Goal: Task Accomplishment & Management: Manage account settings

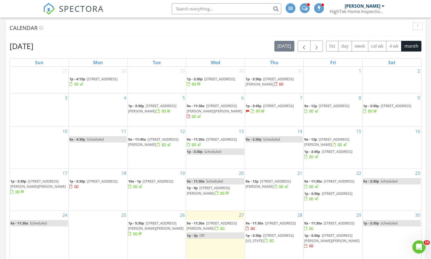
scroll to position [306, 0]
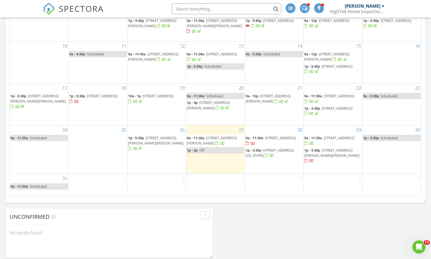
click at [223, 140] on span "3581 S Heartwood Rd, Amelia 45102" at bounding box center [212, 140] width 50 height 10
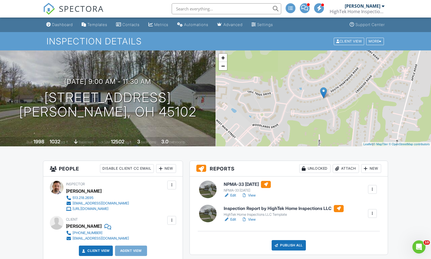
click at [234, 196] on link "Edit" at bounding box center [230, 194] width 12 height 5
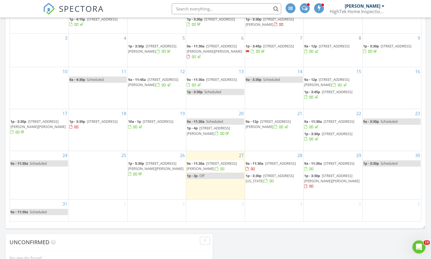
scroll to position [327, 0]
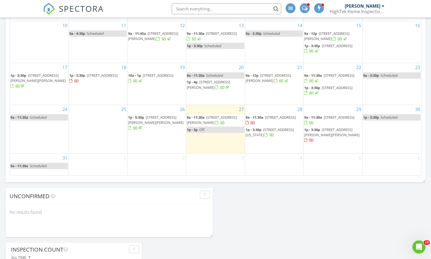
click at [225, 121] on span "3581 S Heartwood Rd, Amelia 45102" at bounding box center [212, 120] width 50 height 10
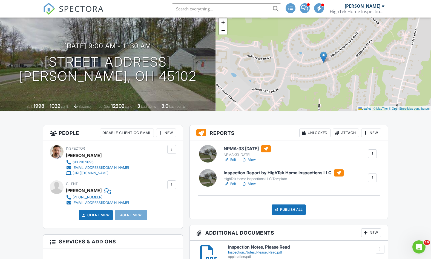
scroll to position [68, 0]
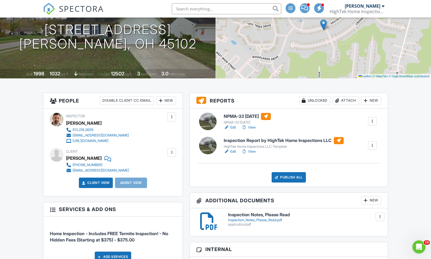
click at [229, 130] on div "NPMA-33 October 2019 NPMA-33 October 2019 Edit View Quick Publish Copy Delete I…" at bounding box center [289, 147] width 198 height 78
click at [233, 127] on link "Edit" at bounding box center [230, 126] width 12 height 5
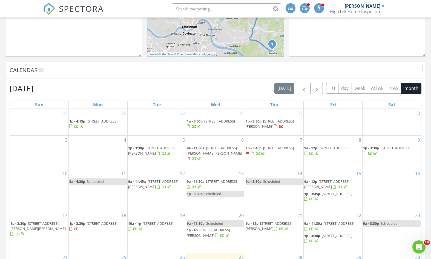
scroll to position [218, 0]
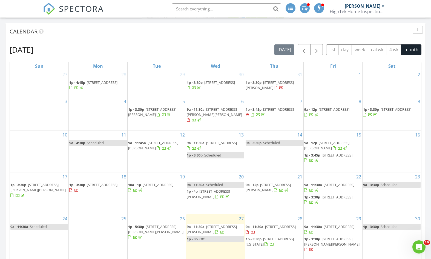
click at [211, 230] on span "[STREET_ADDRESS][PERSON_NAME]" at bounding box center [212, 229] width 50 height 10
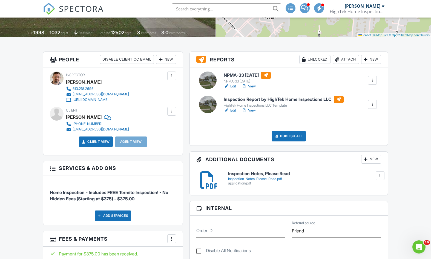
click at [234, 85] on link "Edit" at bounding box center [230, 85] width 12 height 5
